Goal: Task Accomplishment & Management: Manage account settings

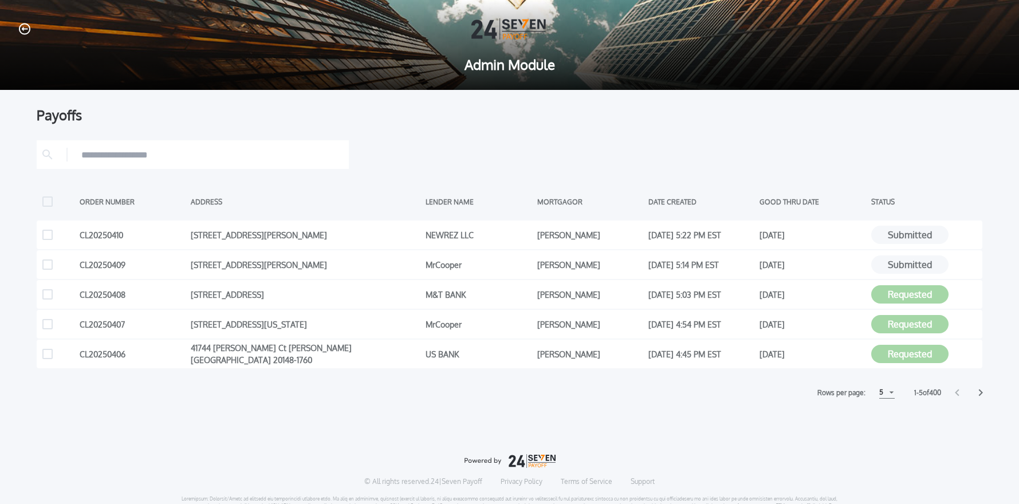
click at [981, 394] on icon at bounding box center [980, 392] width 5 height 7
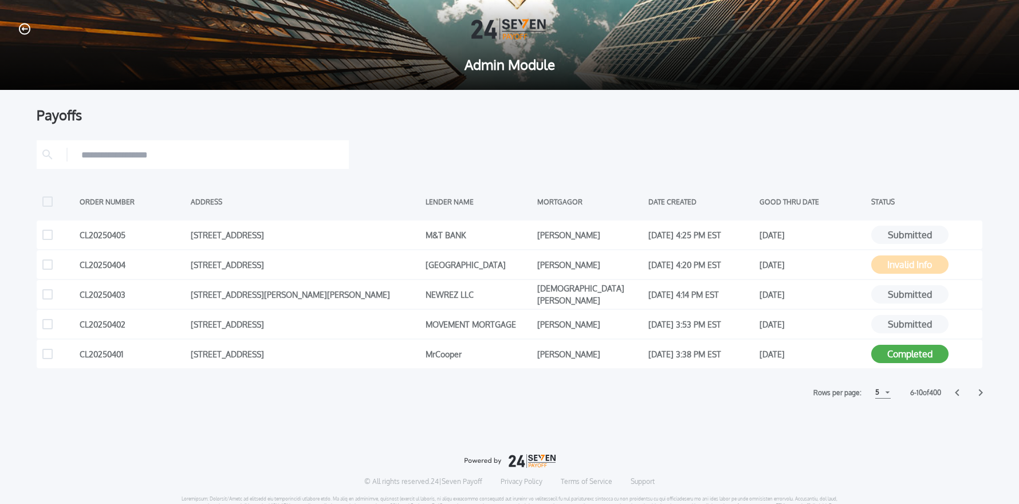
click at [979, 394] on icon at bounding box center [980, 392] width 5 height 7
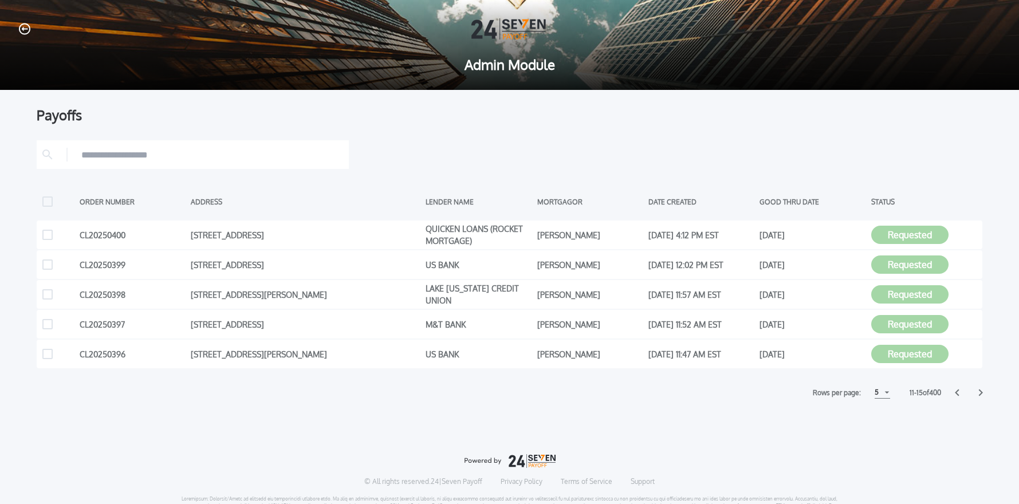
click at [981, 394] on icon at bounding box center [980, 392] width 5 height 7
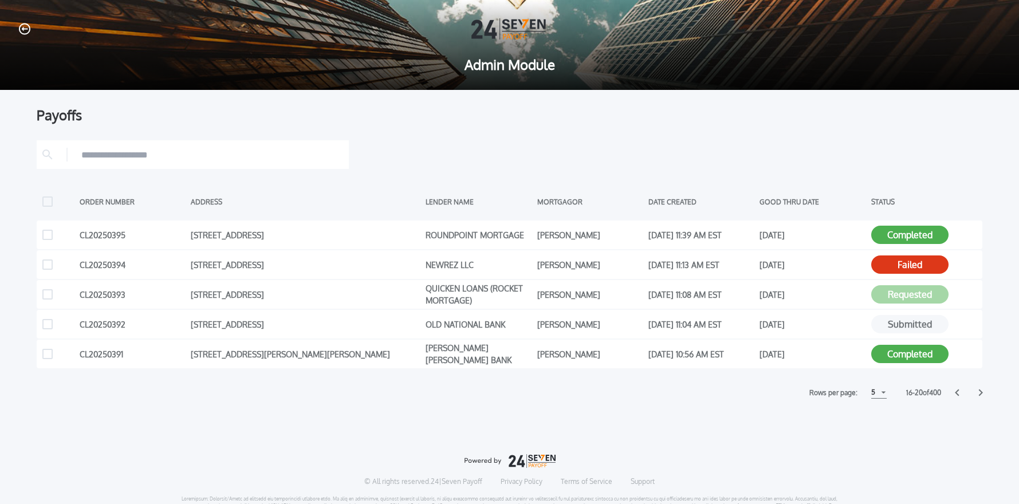
drag, startPoint x: 981, startPoint y: 392, endPoint x: 987, endPoint y: 407, distance: 15.6
click at [981, 392] on icon at bounding box center [981, 392] width 4 height 7
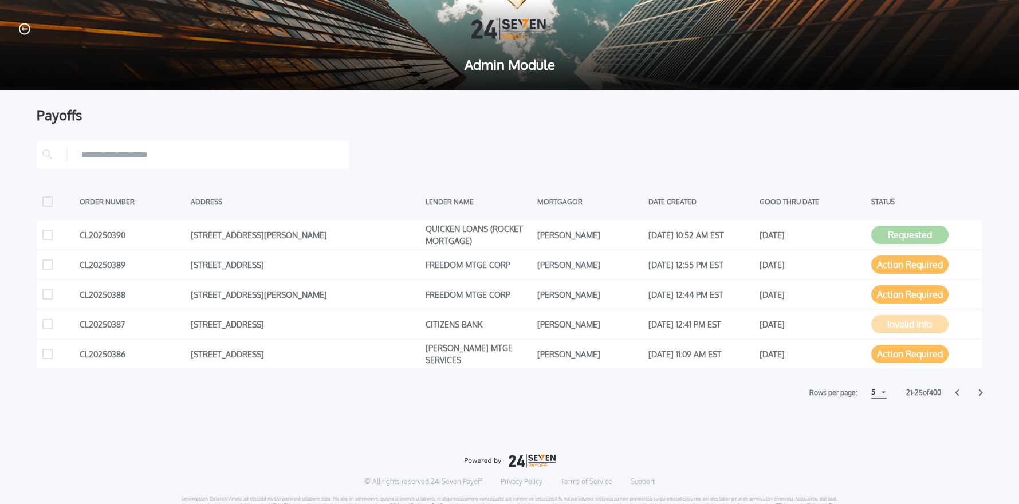
click at [980, 391] on icon at bounding box center [981, 392] width 4 height 7
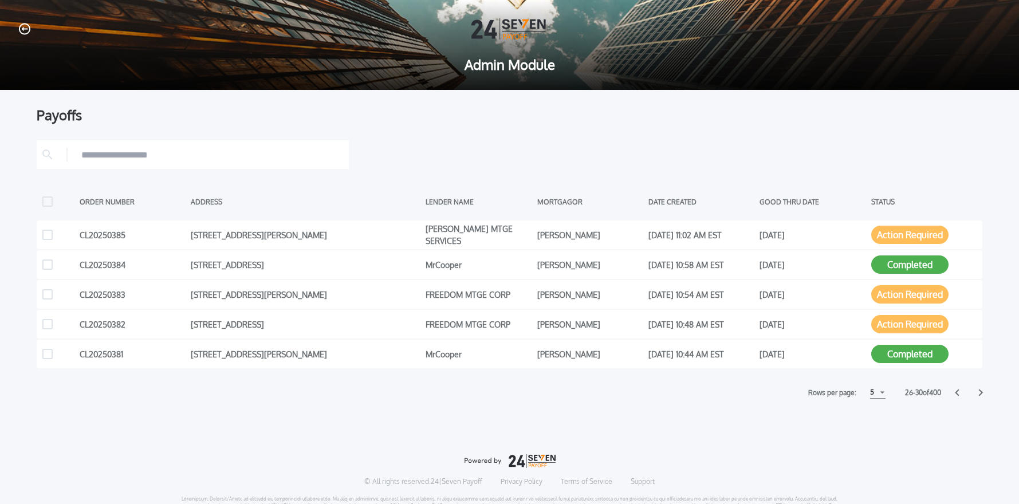
drag, startPoint x: 980, startPoint y: 393, endPoint x: 987, endPoint y: 409, distance: 17.7
click at [980, 393] on icon at bounding box center [980, 392] width 5 height 7
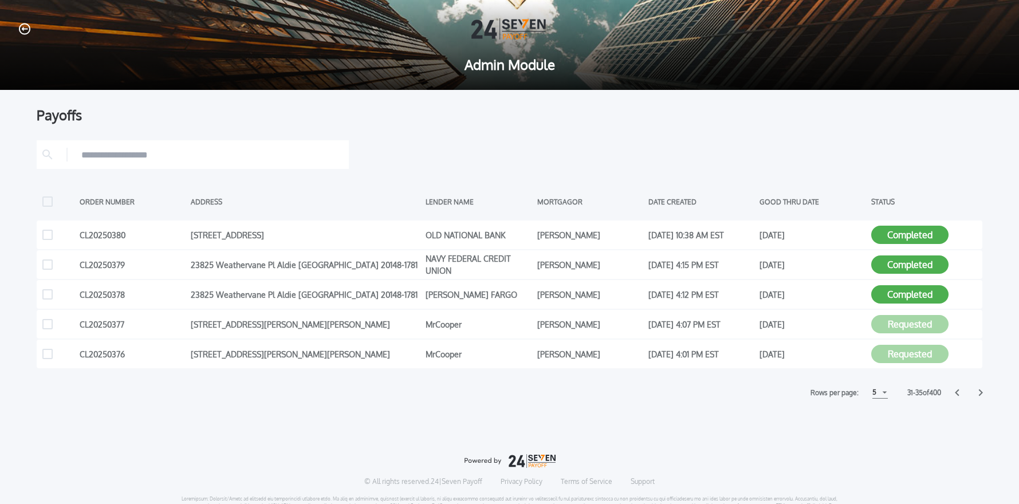
click at [979, 393] on icon at bounding box center [980, 392] width 5 height 7
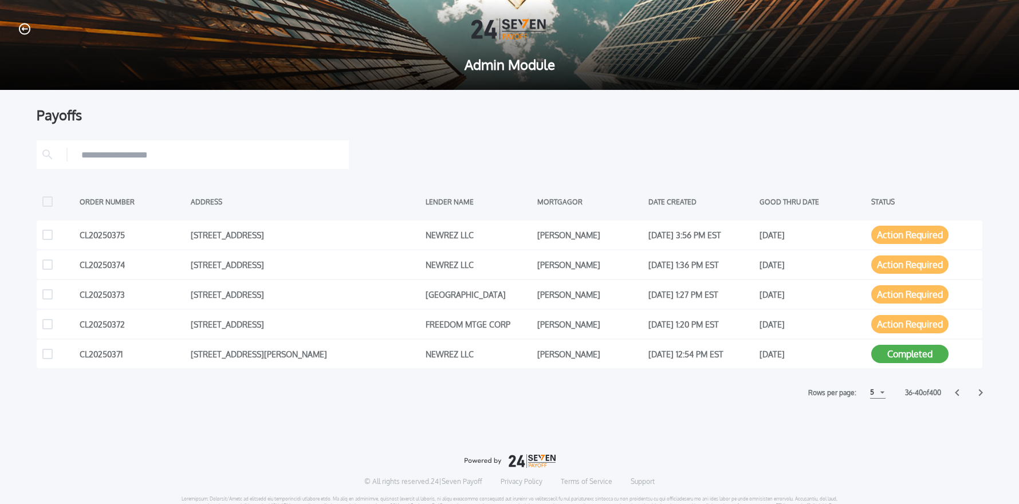
click at [141, 148] on input "text" at bounding box center [212, 154] width 262 height 17
type input "*"
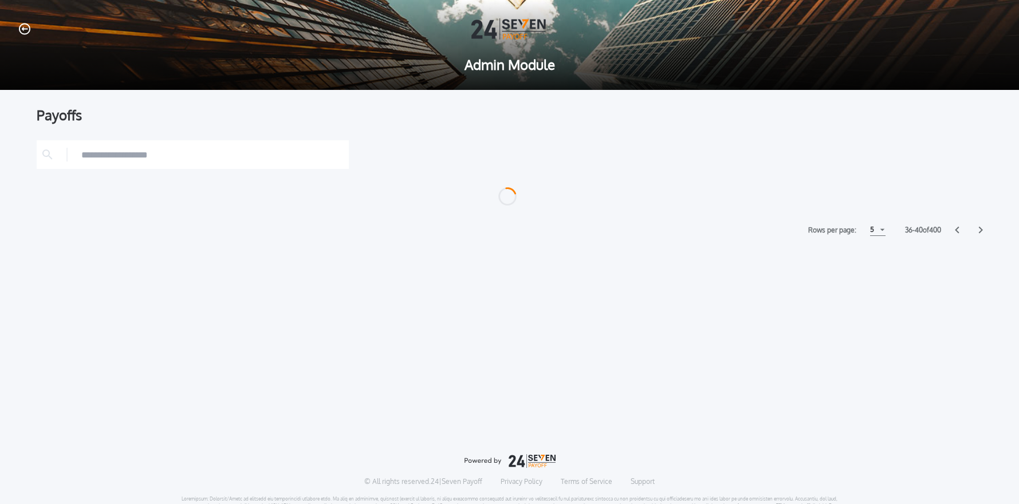
click at [27, 31] on icon "button" at bounding box center [24, 29] width 11 height 12
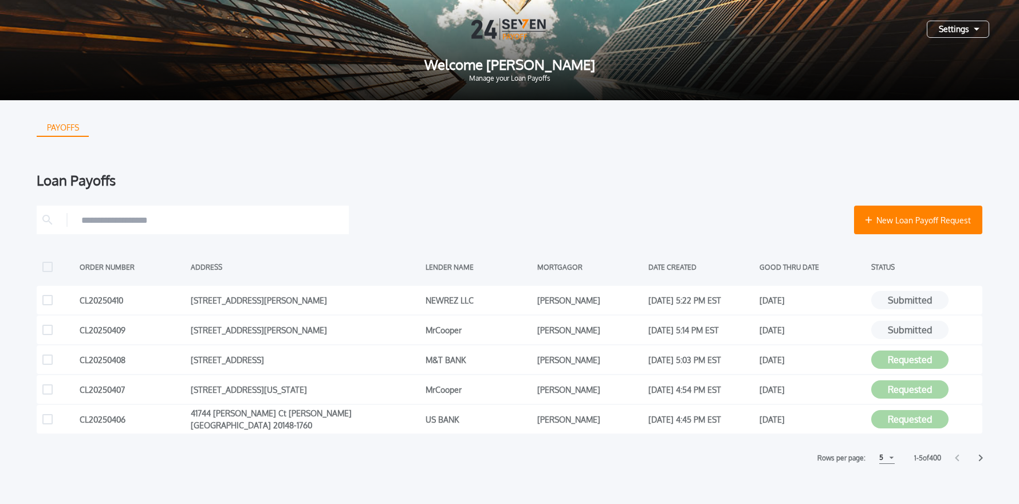
click at [969, 31] on div "Settings" at bounding box center [957, 29] width 62 height 17
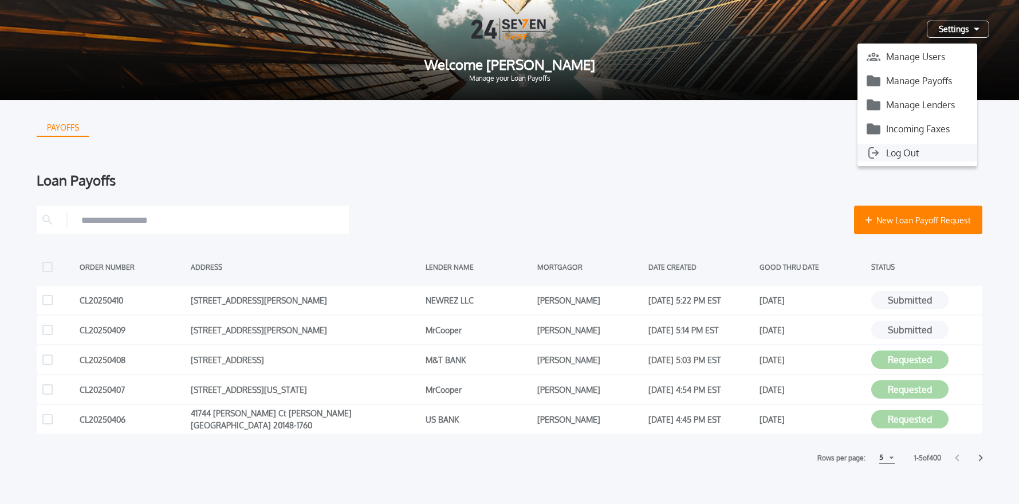
click at [907, 154] on button "Log Out" at bounding box center [917, 152] width 120 height 17
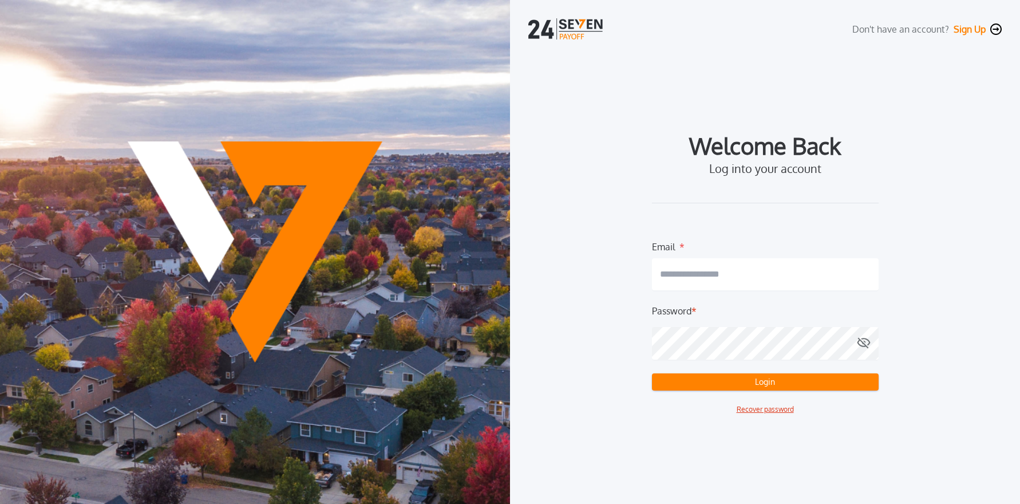
type input "**********"
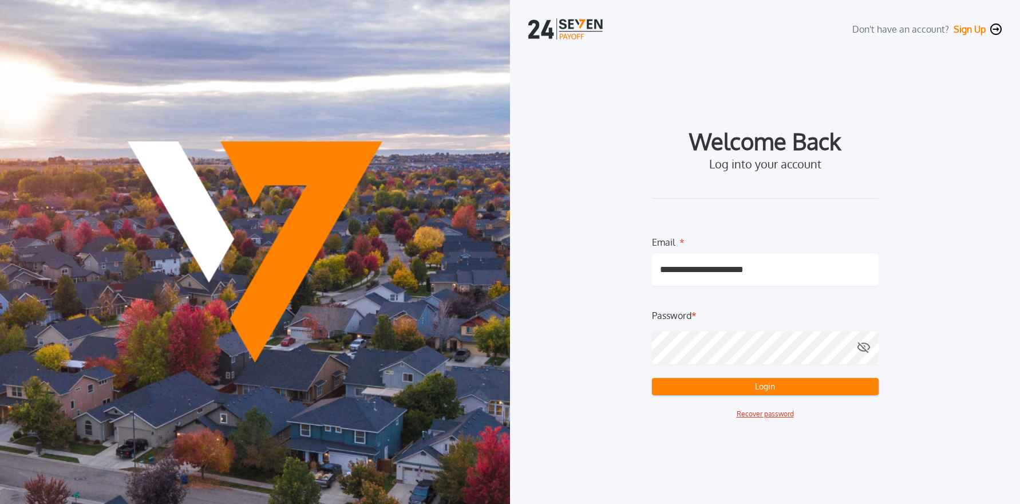
click at [745, 392] on button "Login" at bounding box center [765, 386] width 227 height 17
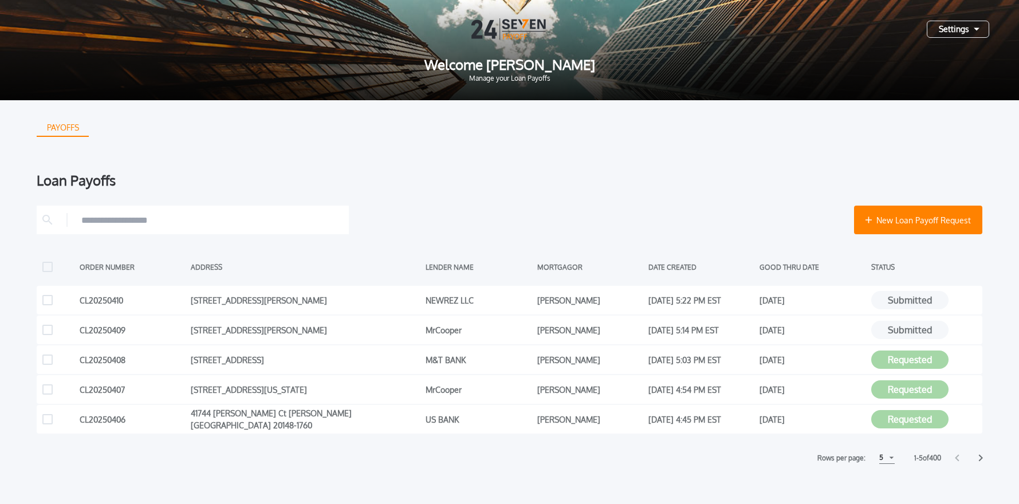
click at [124, 223] on input "text" at bounding box center [212, 219] width 262 height 17
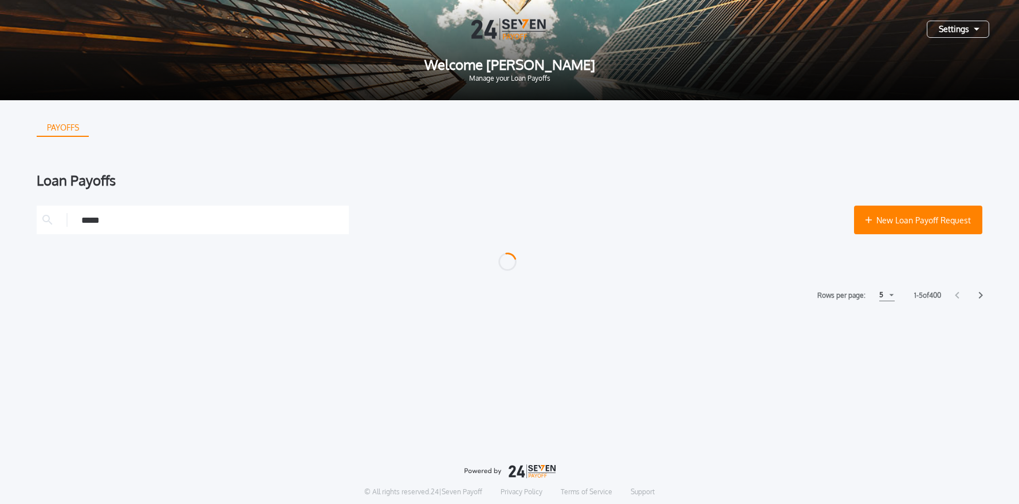
type input "*****"
